Goal: Task Accomplishment & Management: Manage account settings

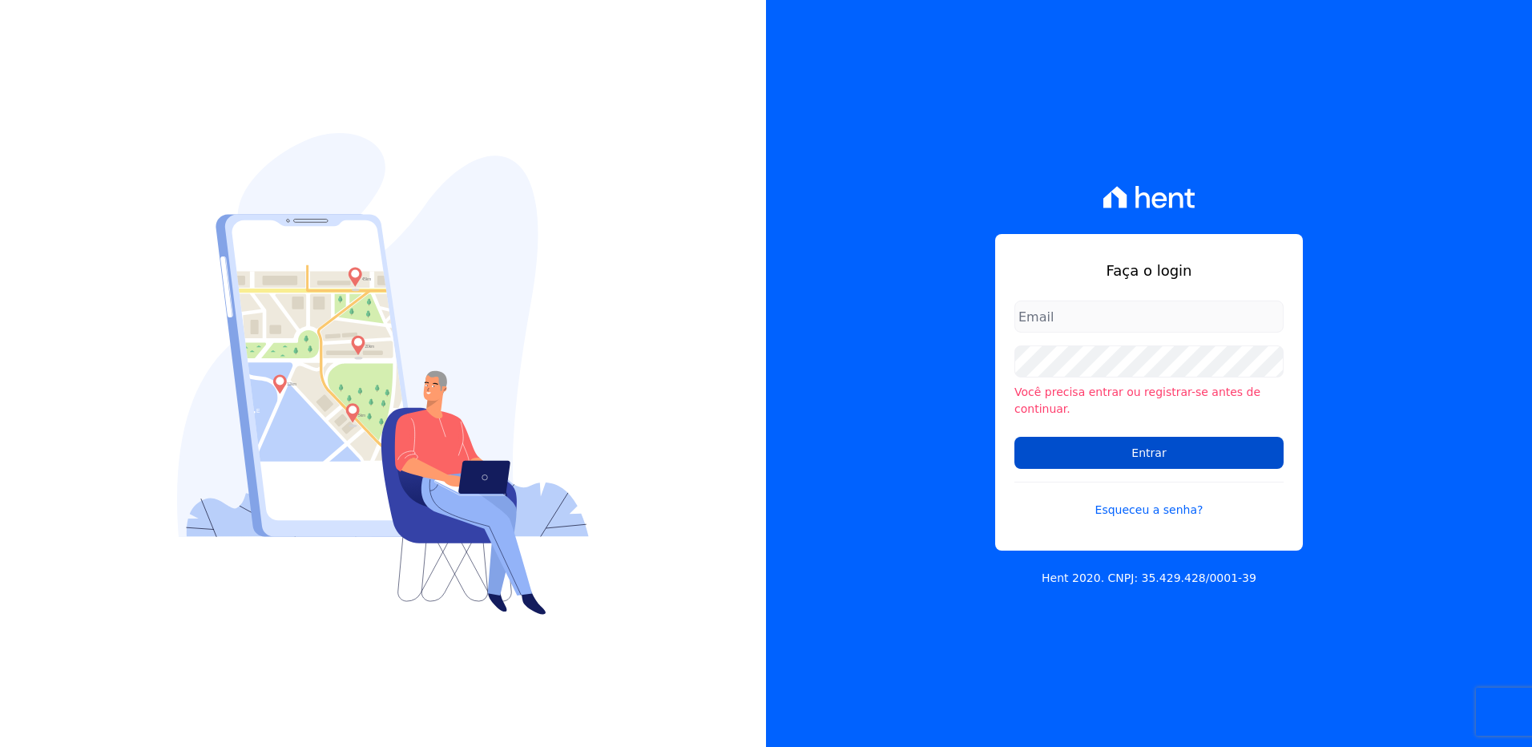
type input "[PERSON_NAME][EMAIL_ADDRESS][PERSON_NAME][DOMAIN_NAME]"
click at [1155, 454] on input "Entrar" at bounding box center [1148, 453] width 269 height 32
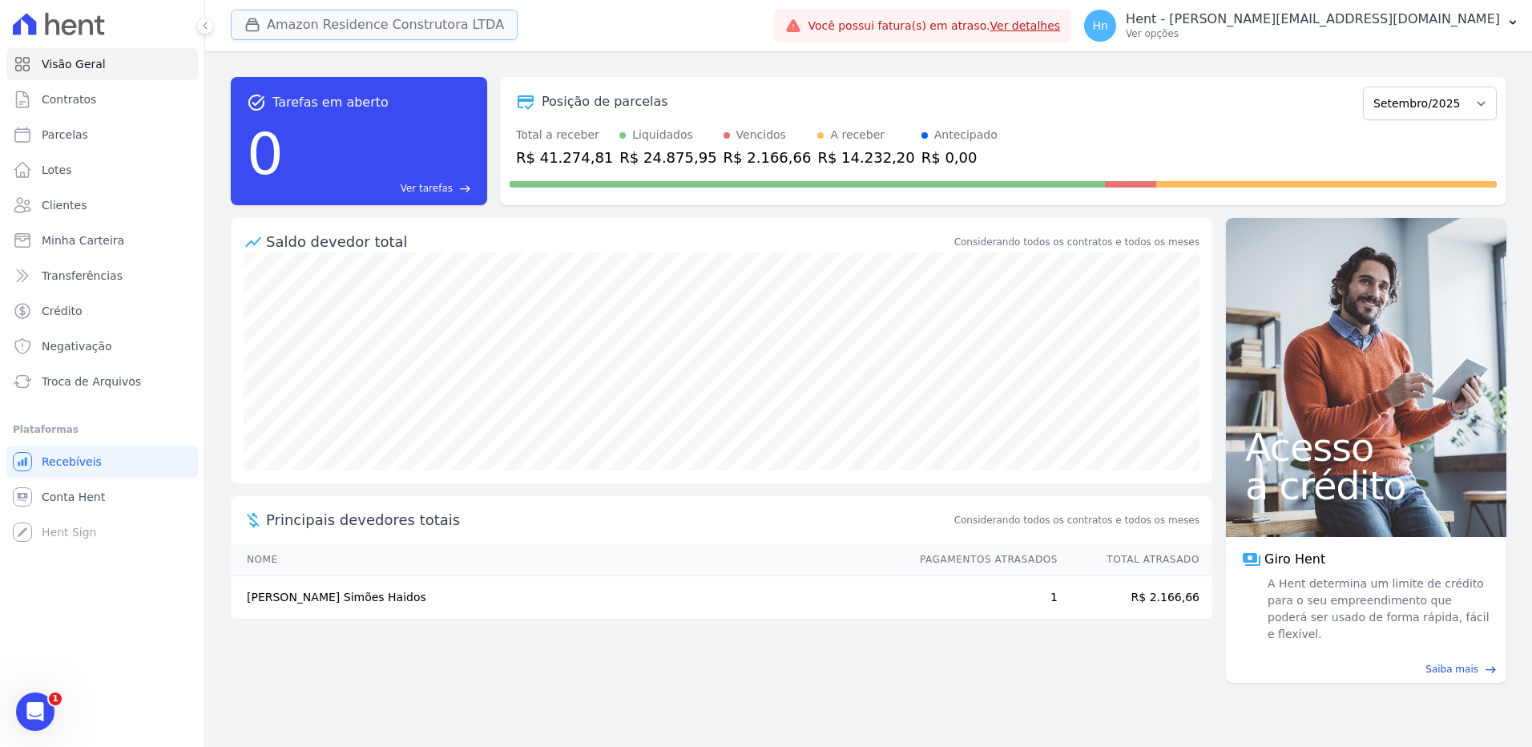
click at [473, 18] on button "Amazon Residence Construtora LTDA" at bounding box center [374, 25] width 287 height 30
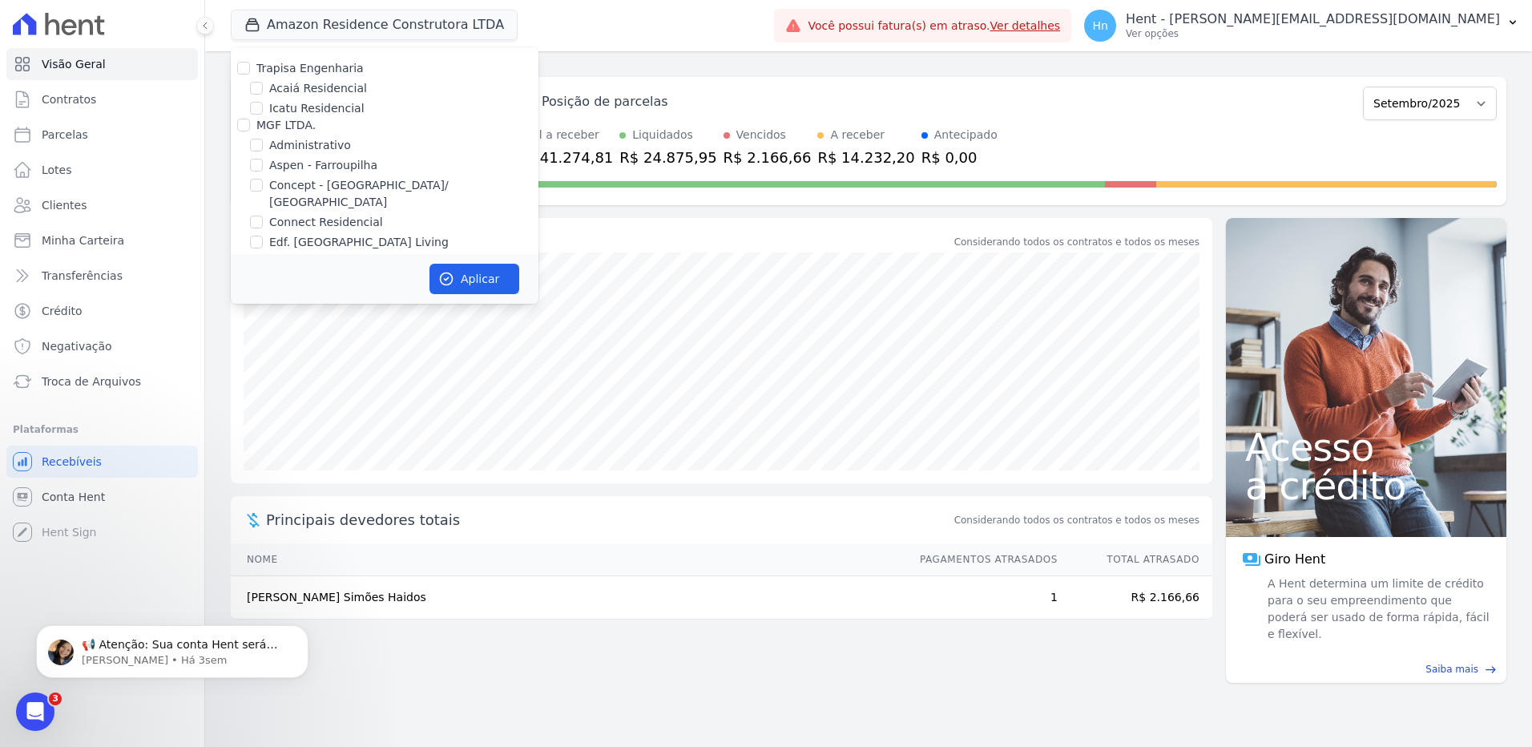
scroll to position [5233, 0]
click at [279, 276] on label "Mugango - Viva Iguaçu" at bounding box center [333, 284] width 128 height 17
click at [263, 278] on input "Mugango - Viva Iguaçu" at bounding box center [256, 284] width 13 height 13
checkbox input "true"
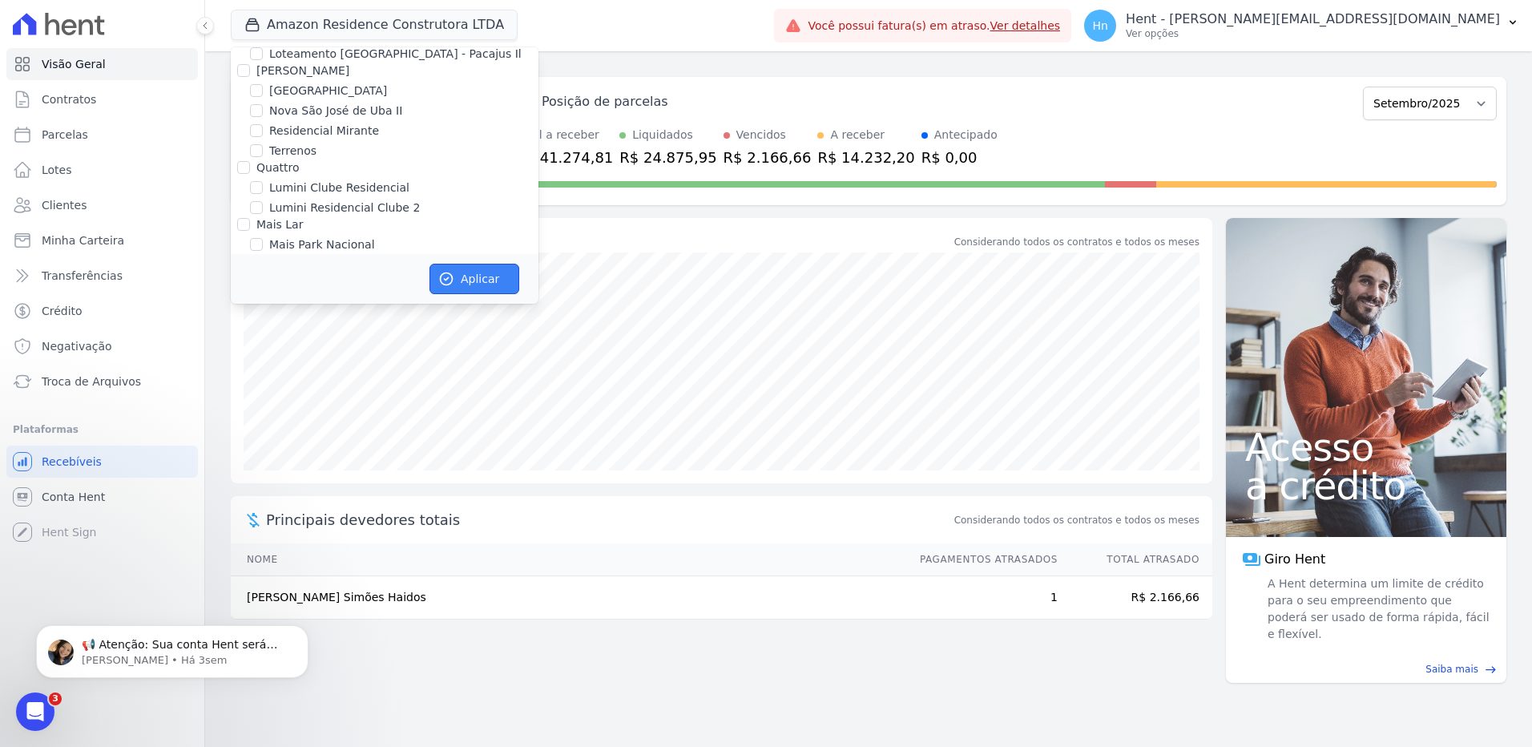
click at [463, 276] on button "Aplicar" at bounding box center [474, 279] width 90 height 30
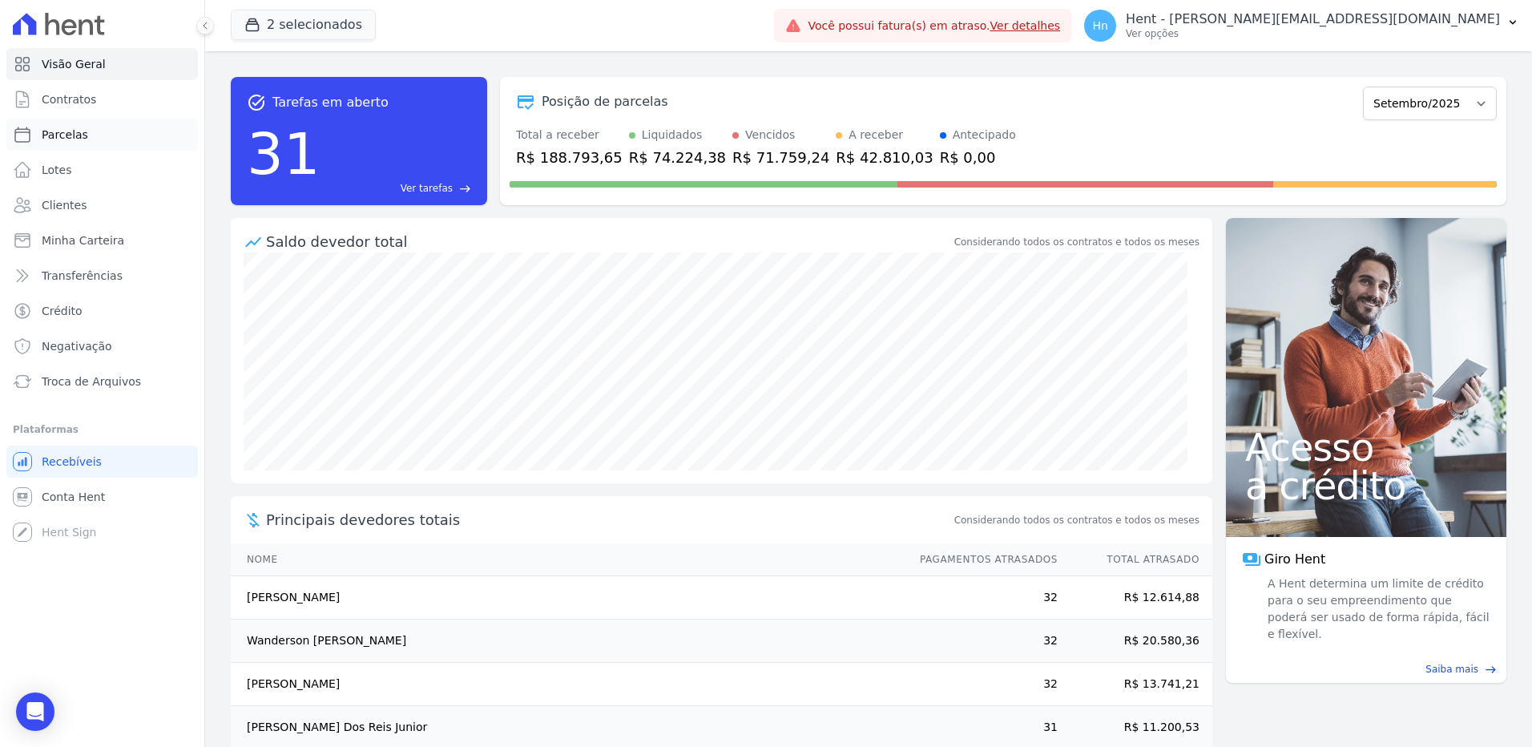
click at [80, 131] on span "Parcelas" at bounding box center [65, 135] width 46 height 16
select select
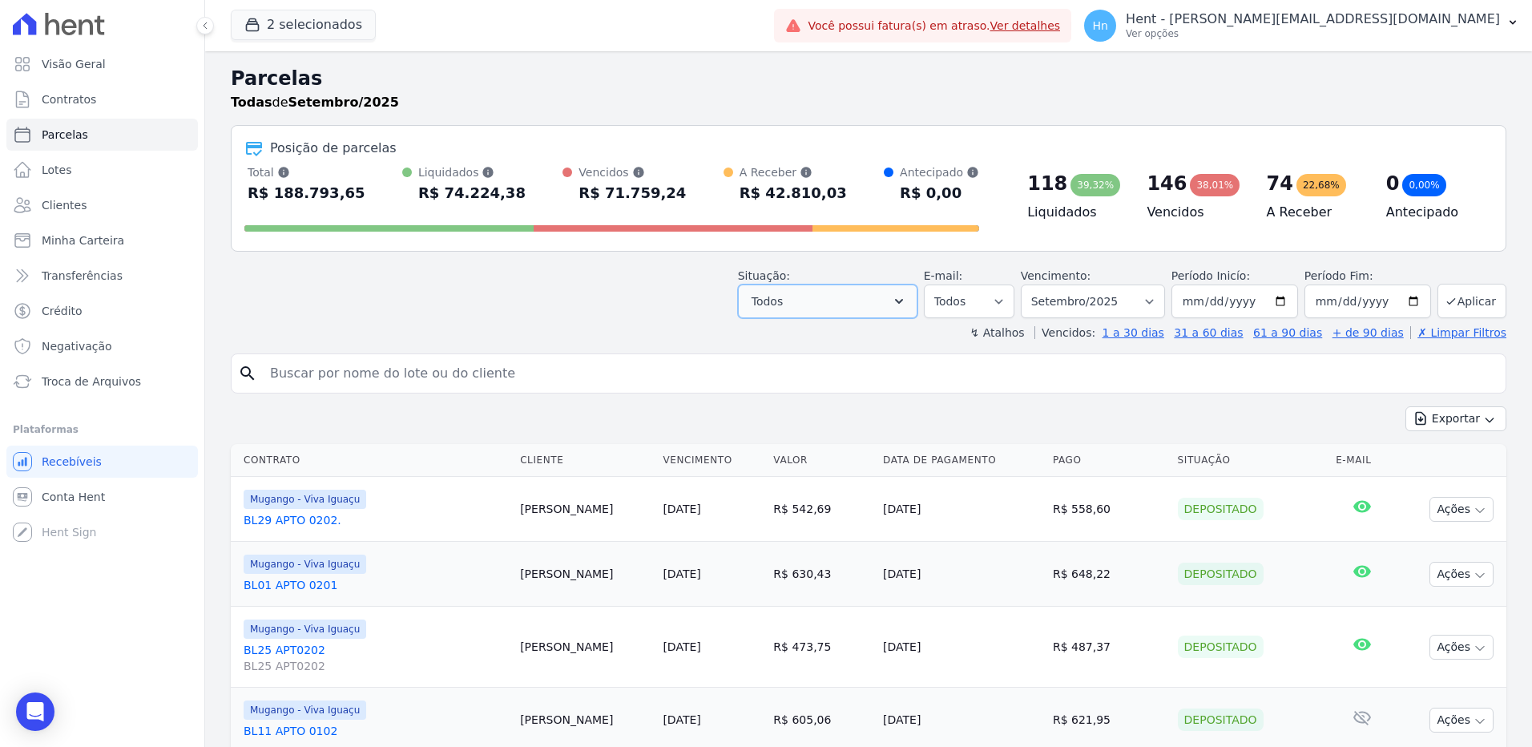
click at [892, 305] on button "Todos" at bounding box center [827, 301] width 179 height 34
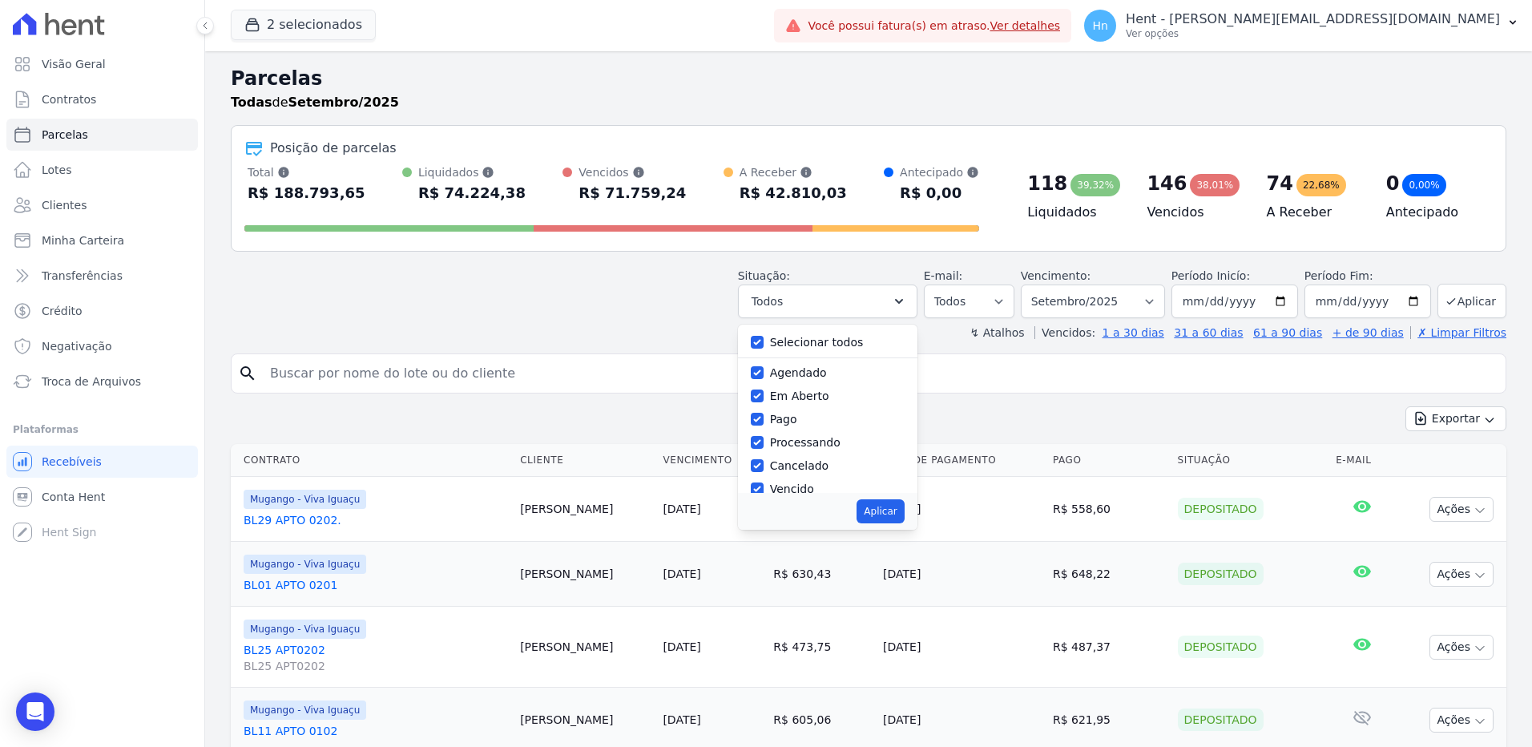
click at [796, 379] on label "Agendado" at bounding box center [798, 372] width 57 height 13
click at [764, 379] on input "Agendado" at bounding box center [757, 372] width 13 height 13
checkbox input "false"
click at [799, 396] on label "Em Aberto" at bounding box center [799, 395] width 59 height 13
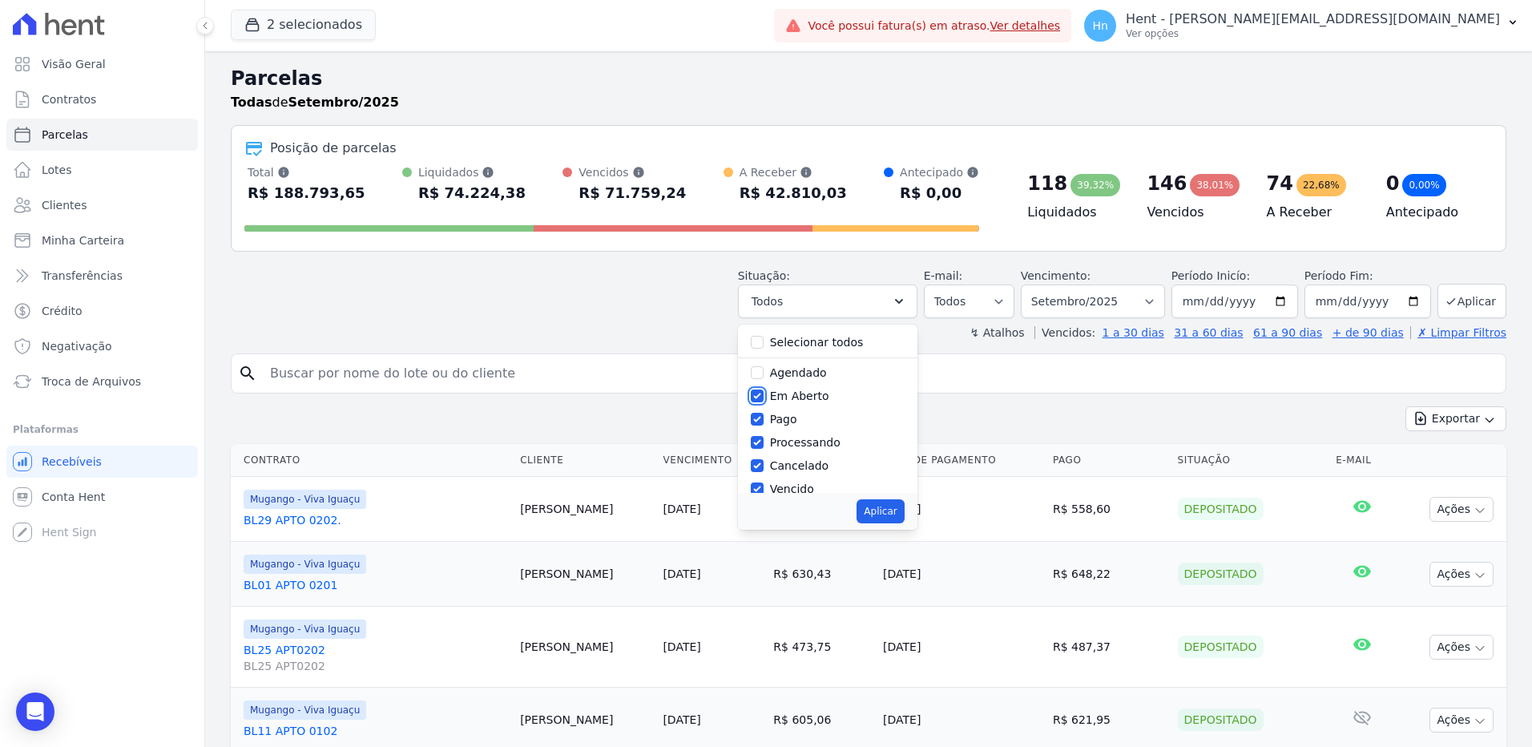
click at [764, 396] on input "Em Aberto" at bounding box center [757, 395] width 13 height 13
checkbox input "false"
click at [797, 418] on label "Pago" at bounding box center [783, 419] width 27 height 13
click at [764, 418] on input "Pago" at bounding box center [757, 419] width 13 height 13
checkbox input "false"
